Goal: Find specific page/section: Find specific page/section

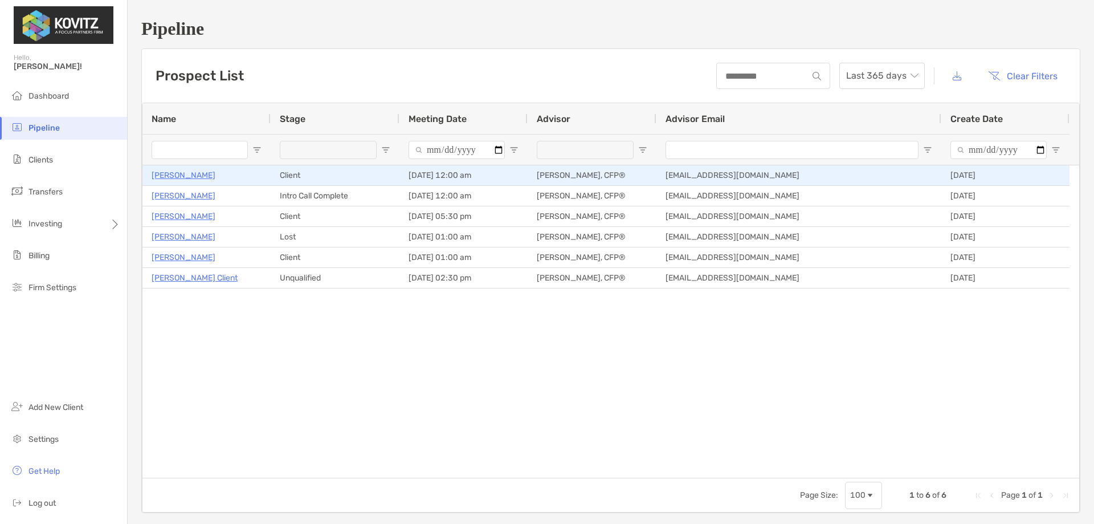
click at [167, 171] on p "[PERSON_NAME]" at bounding box center [184, 175] width 64 height 14
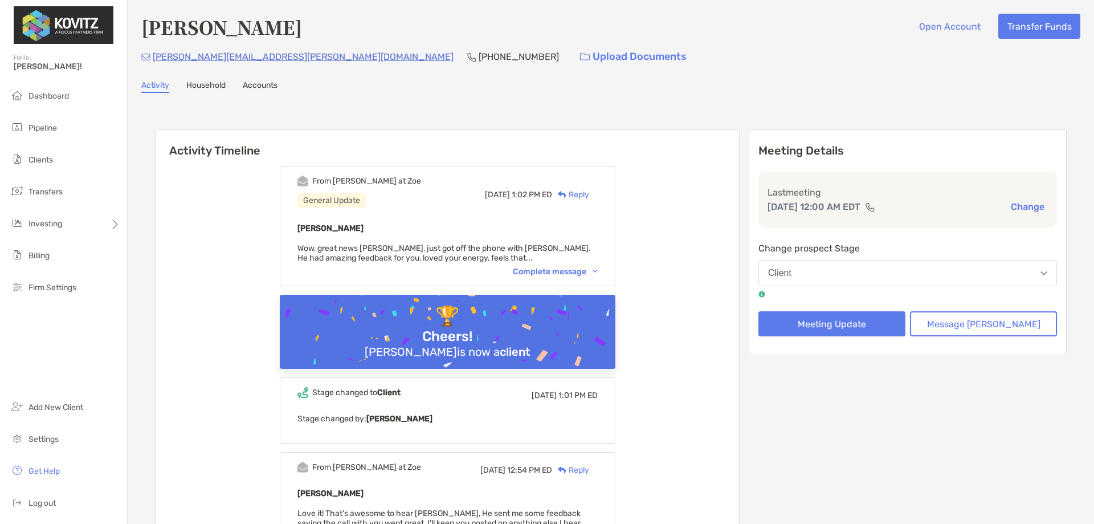
click at [266, 29] on h4 "[PERSON_NAME]" at bounding box center [221, 27] width 161 height 26
copy h4 "[PERSON_NAME]"
